Goal: Information Seeking & Learning: Learn about a topic

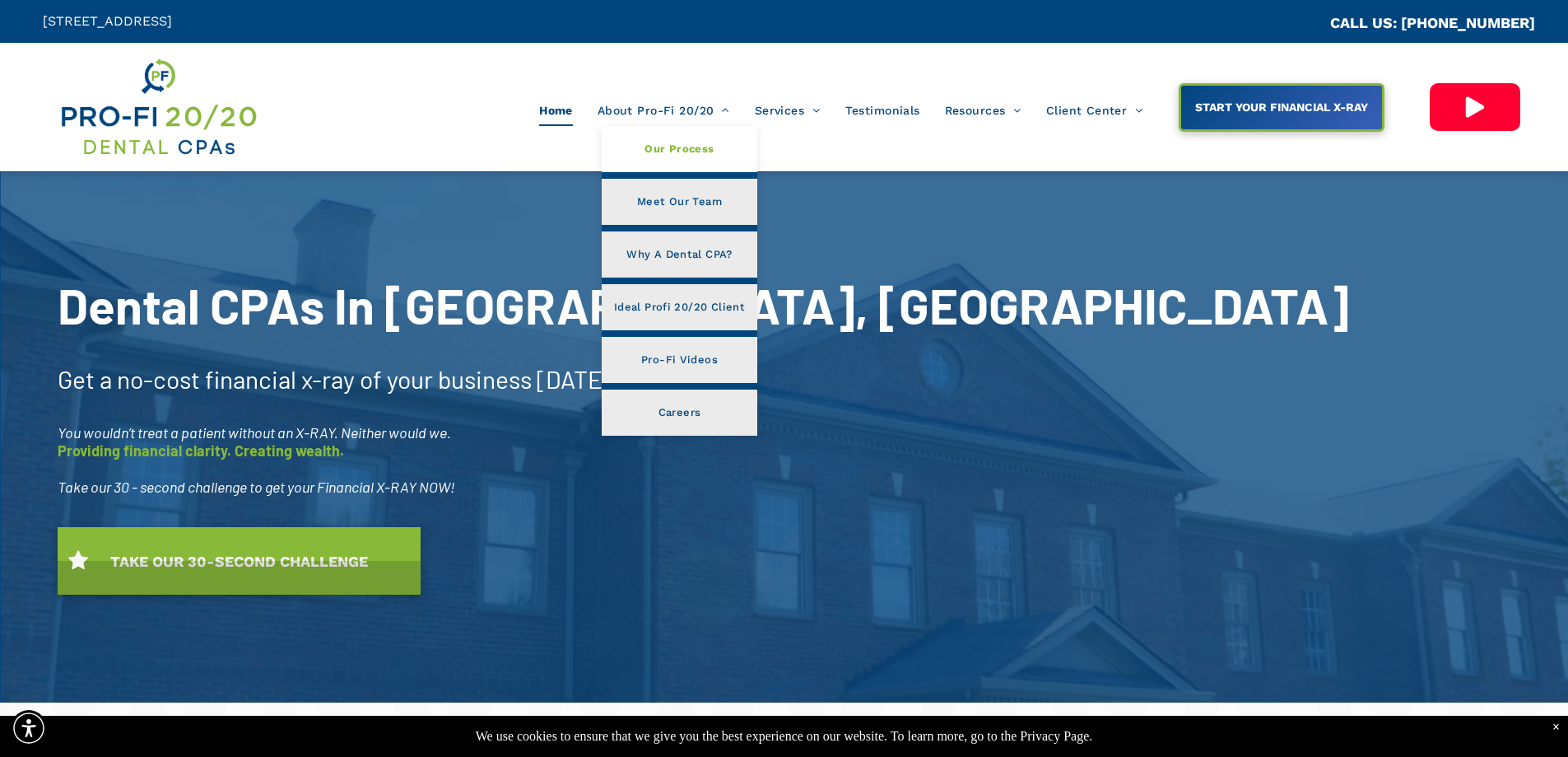
click at [663, 126] on link "Our Process" at bounding box center [679, 149] width 155 height 46
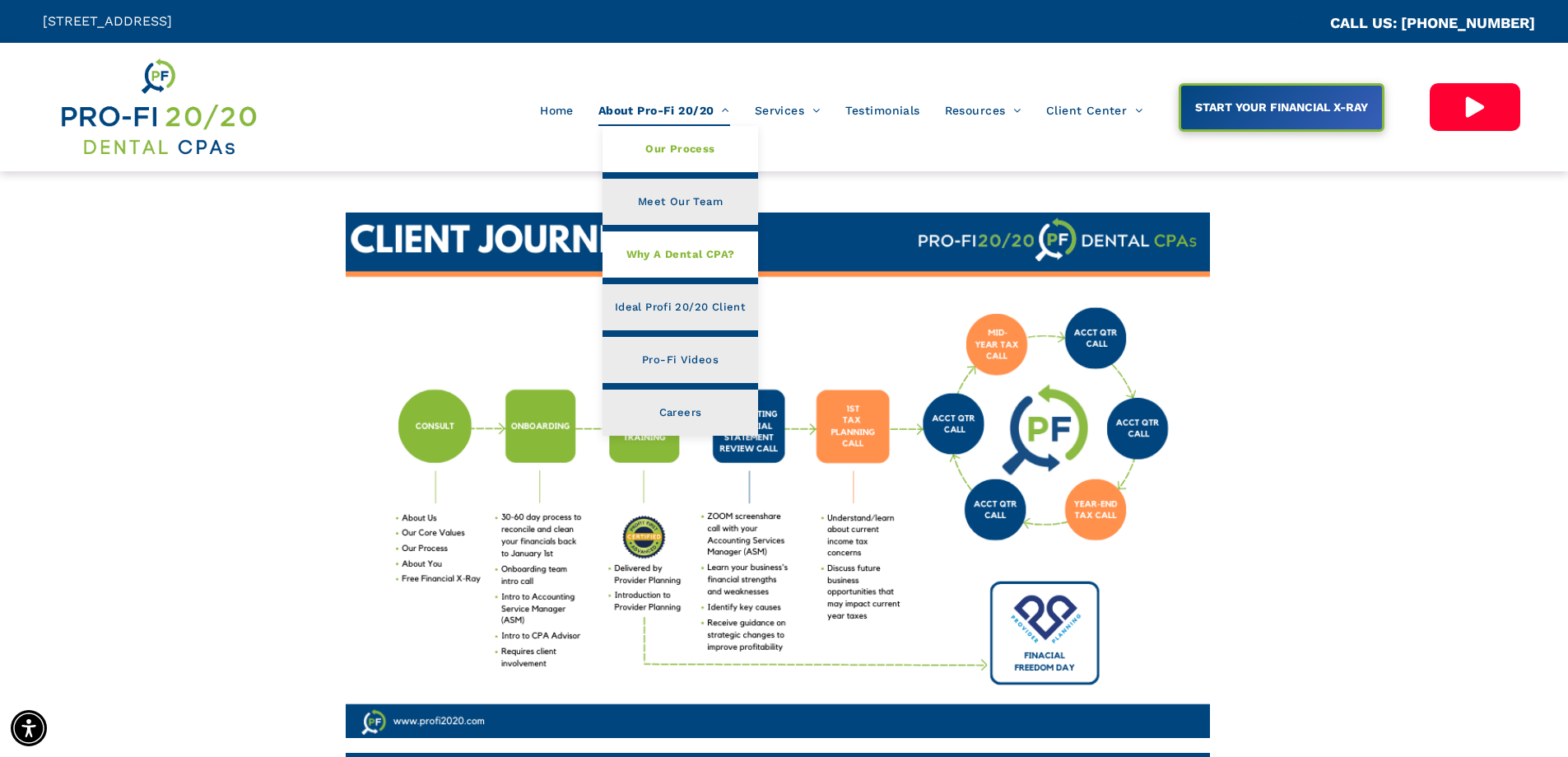
click at [674, 260] on span "Why A Dental CPA?" at bounding box center [681, 254] width 109 height 21
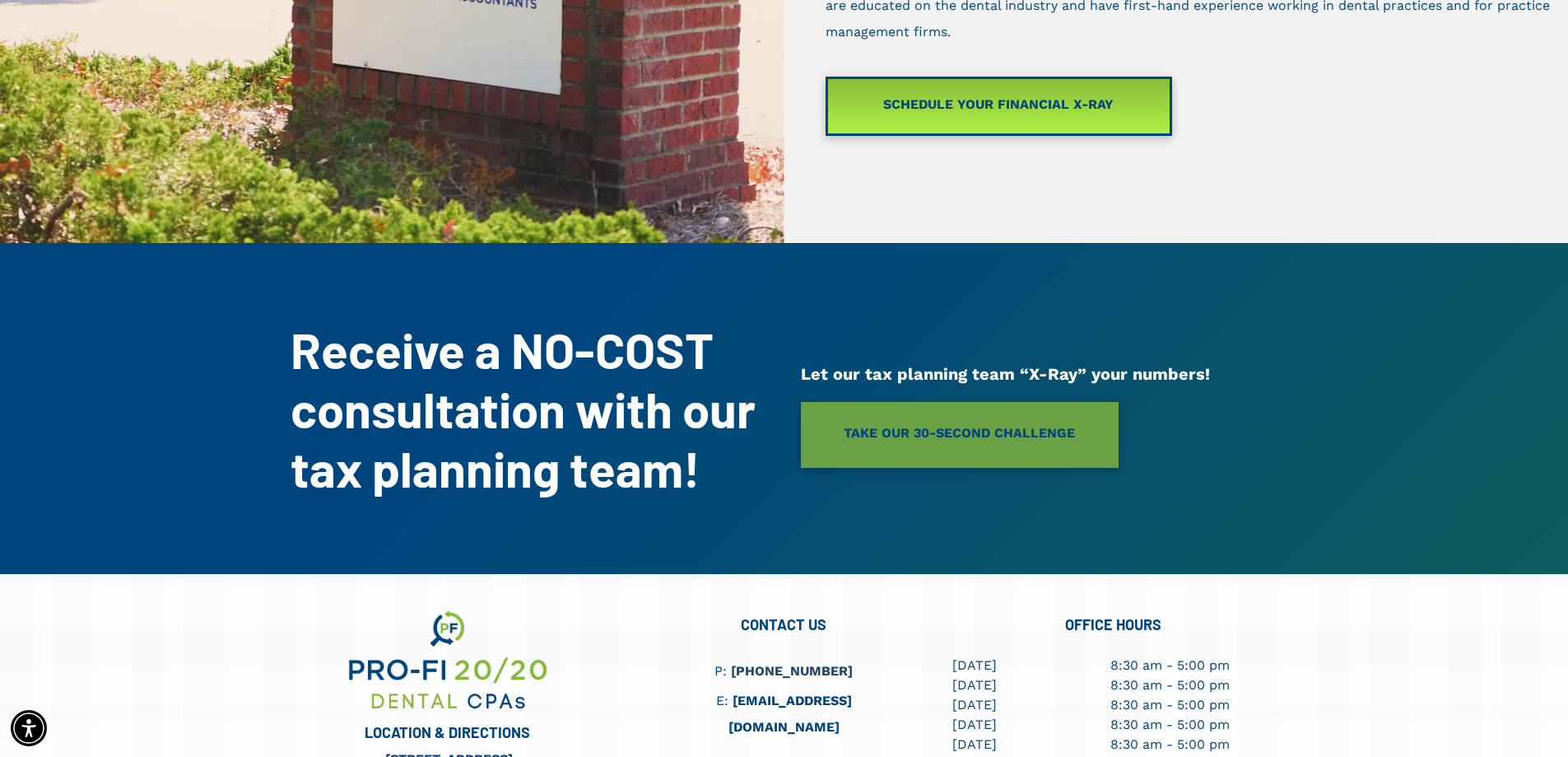
scroll to position [741, 0]
